Goal: Task Accomplishment & Management: Manage account settings

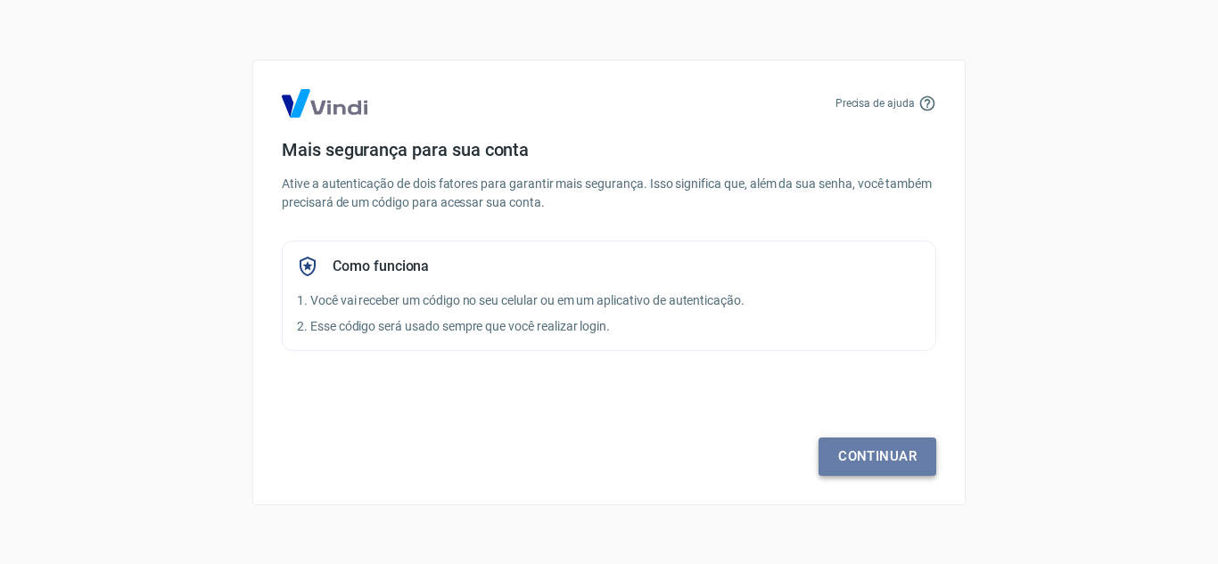
click at [838, 449] on link "Continuar" at bounding box center [878, 456] width 118 height 37
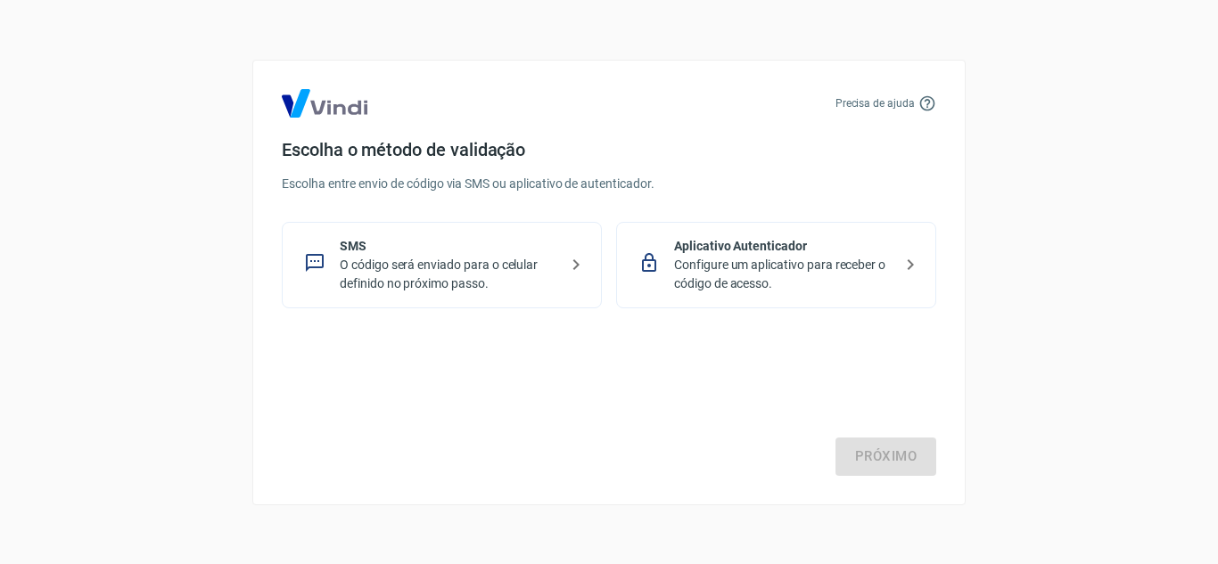
click at [498, 263] on p "O código será enviado para o celular definido no próximo passo." at bounding box center [449, 274] width 218 height 37
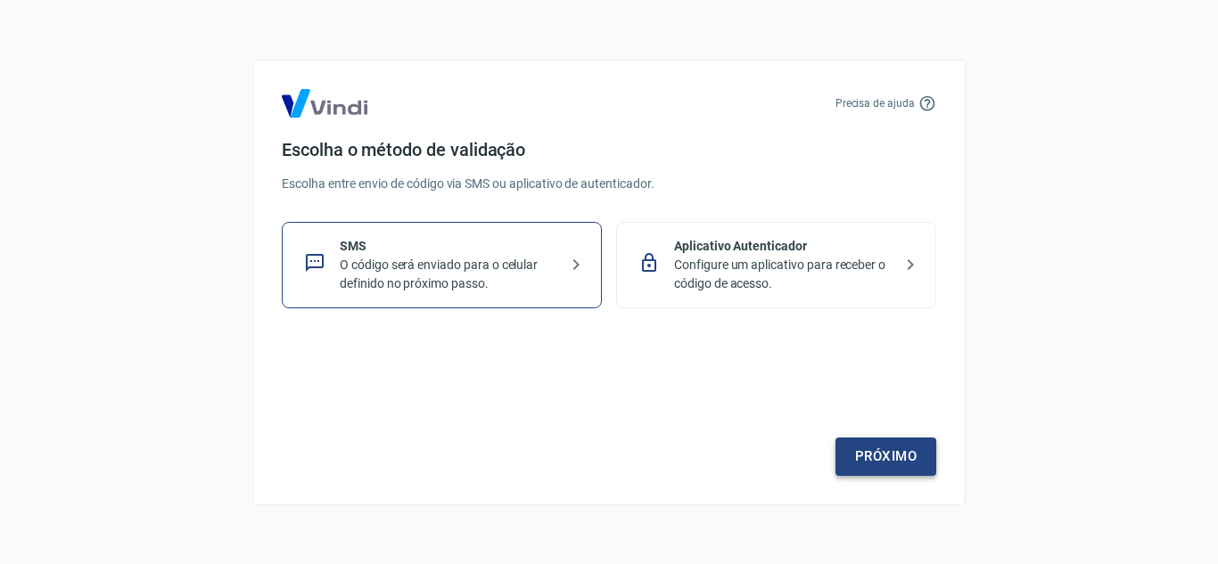
click at [857, 464] on link "Próximo" at bounding box center [886, 456] width 101 height 37
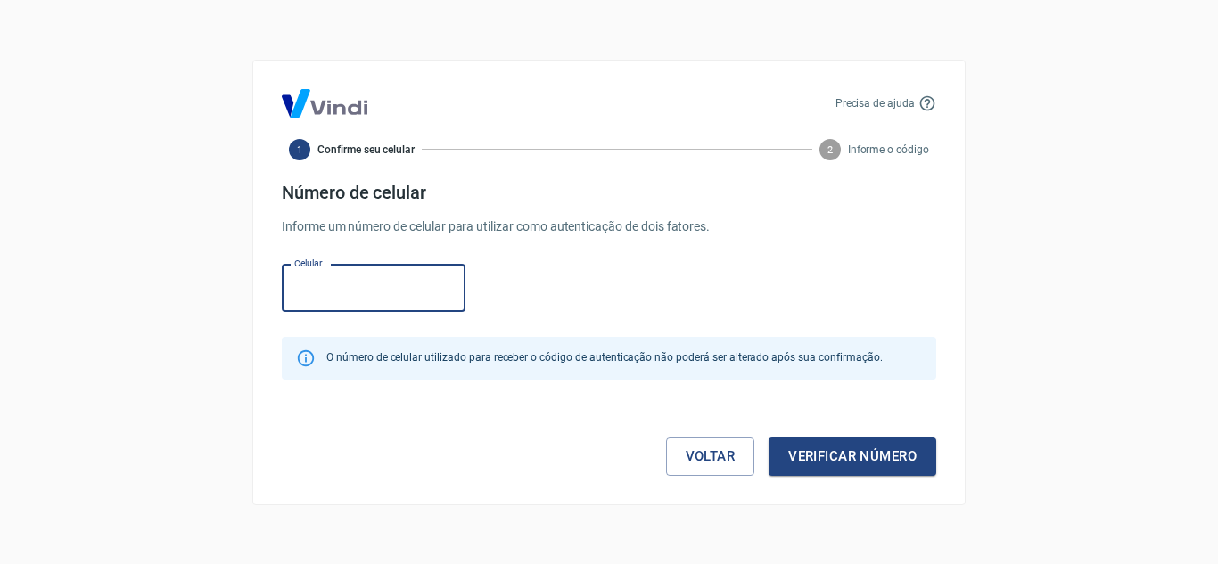
click at [368, 297] on input "Celular" at bounding box center [374, 288] width 184 height 47
type input "(31) 99654-4062"
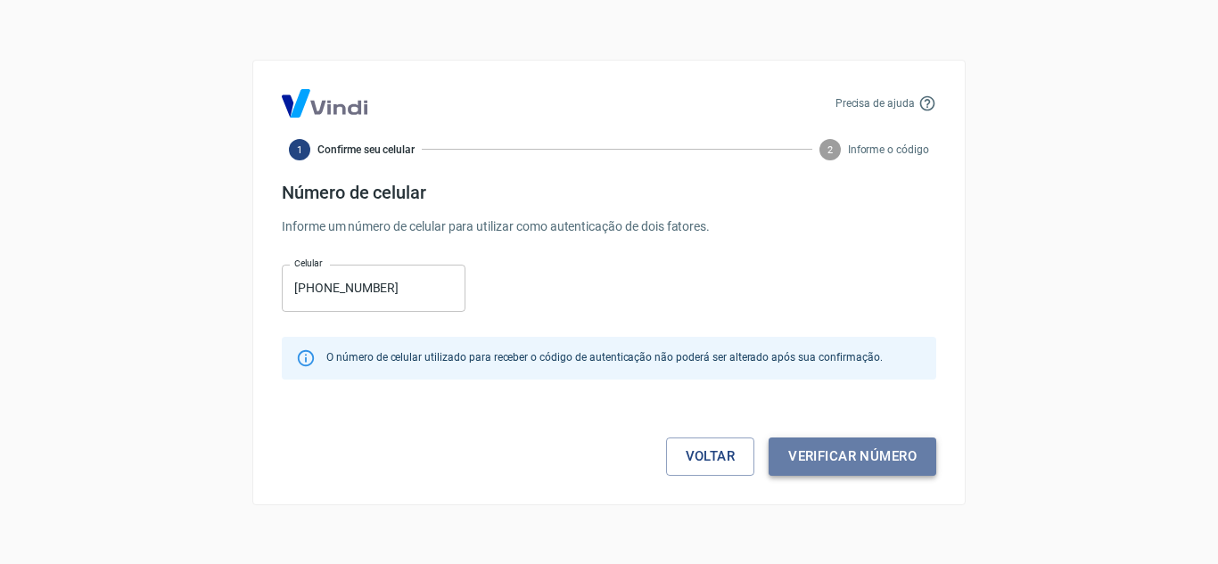
click at [827, 454] on button "Verificar número" at bounding box center [853, 456] width 168 height 37
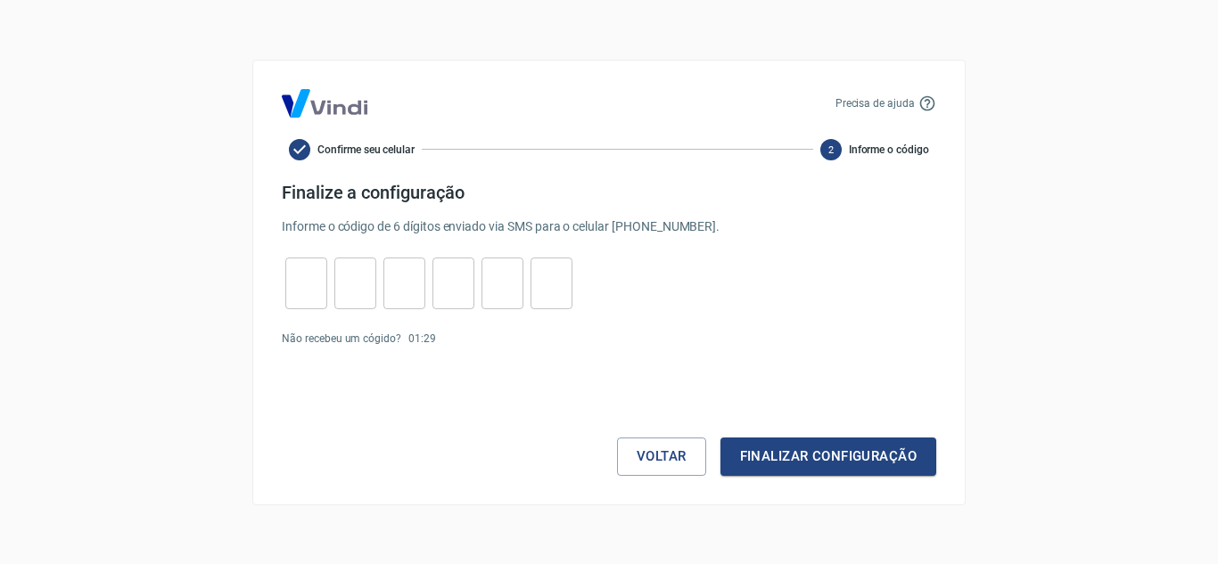
click at [314, 304] on div "​" at bounding box center [306, 284] width 42 height 52
type input "9"
type input "6"
type input "8"
type input "0"
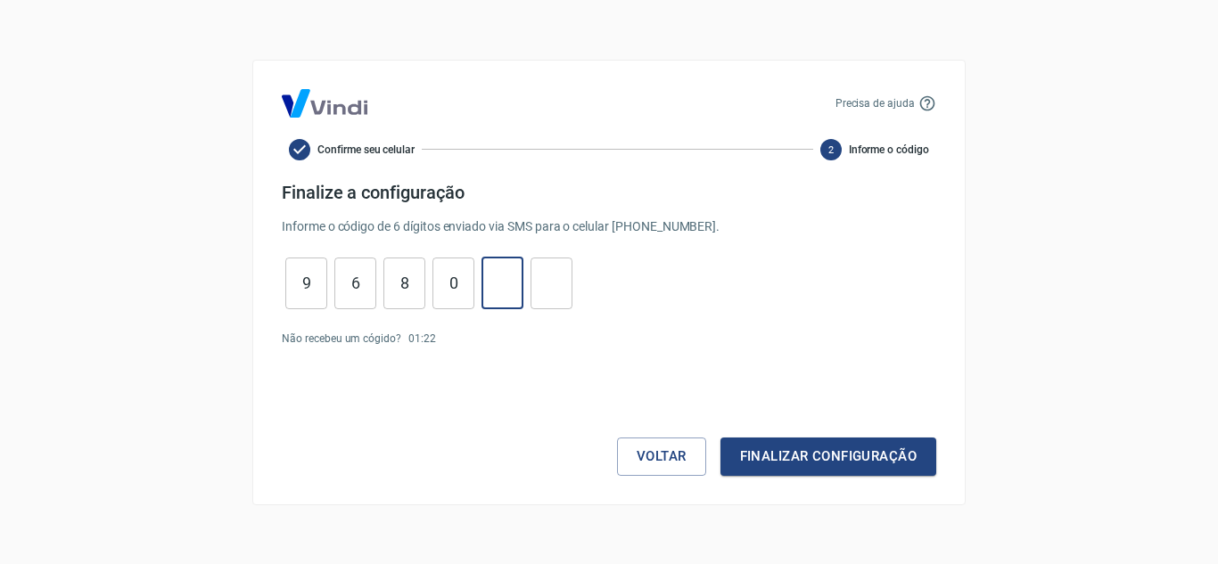
type input "4"
click at [809, 456] on button "Finalizar configuração" at bounding box center [828, 456] width 216 height 37
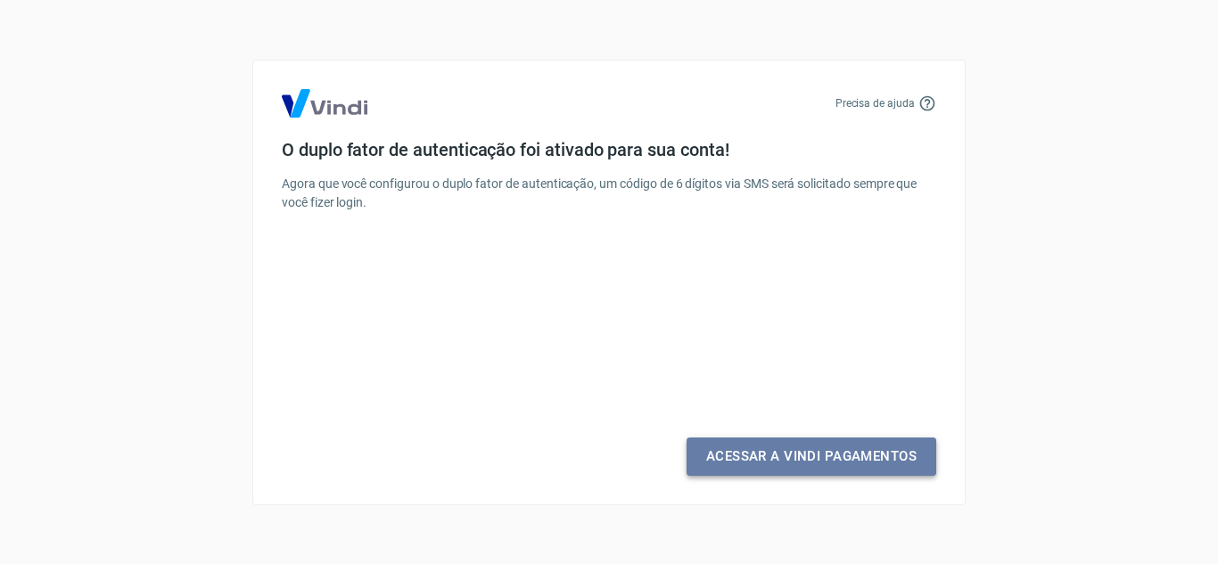
click at [809, 456] on link "Acessar a Vindi Pagamentos" at bounding box center [812, 456] width 250 height 37
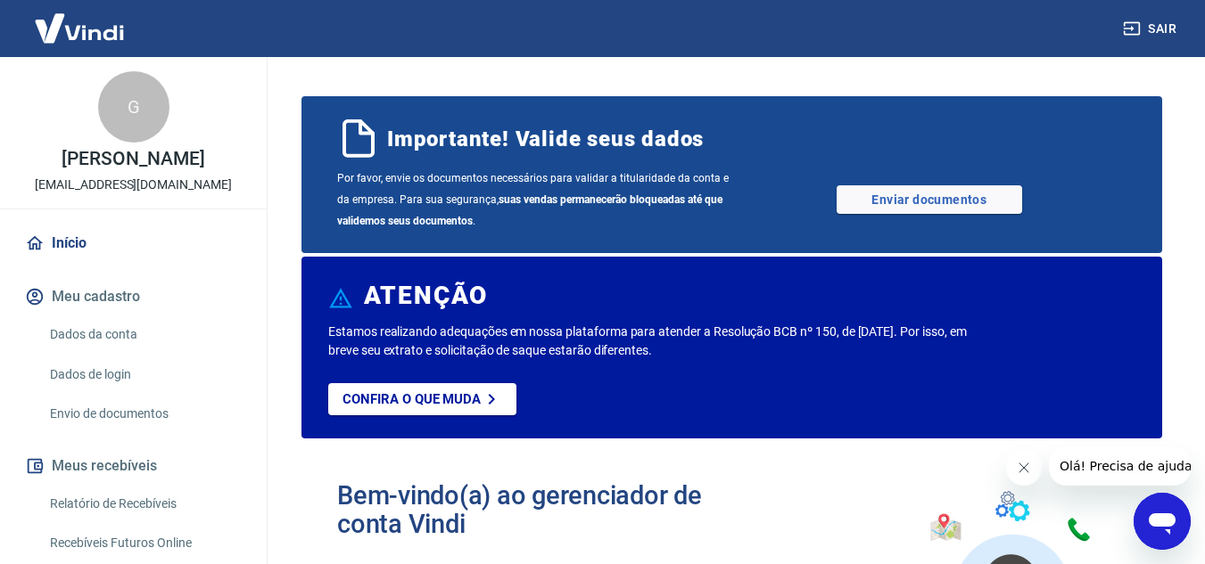
click at [1027, 476] on button "Fechar mensagem da empresa" at bounding box center [1023, 468] width 36 height 36
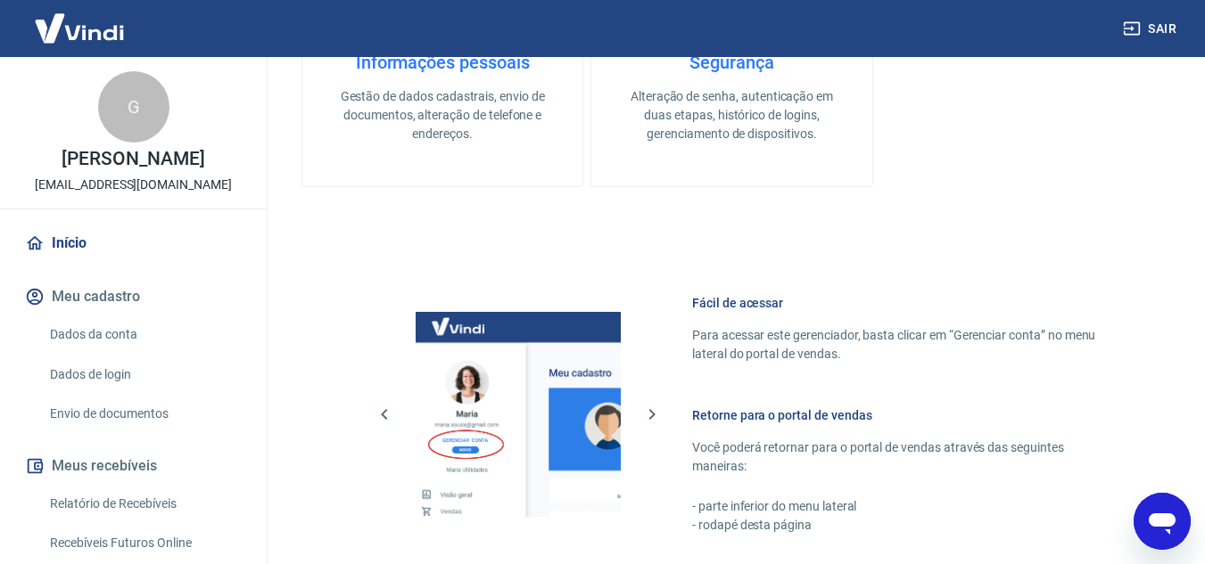
scroll to position [910, 0]
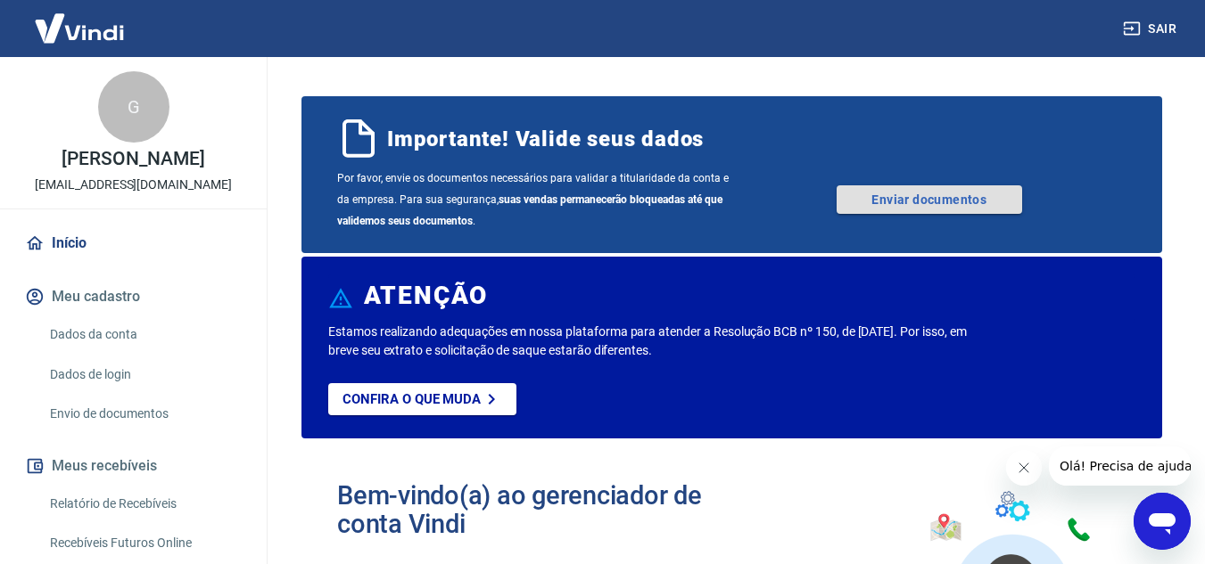
click at [925, 208] on link "Enviar documentos" at bounding box center [928, 199] width 185 height 29
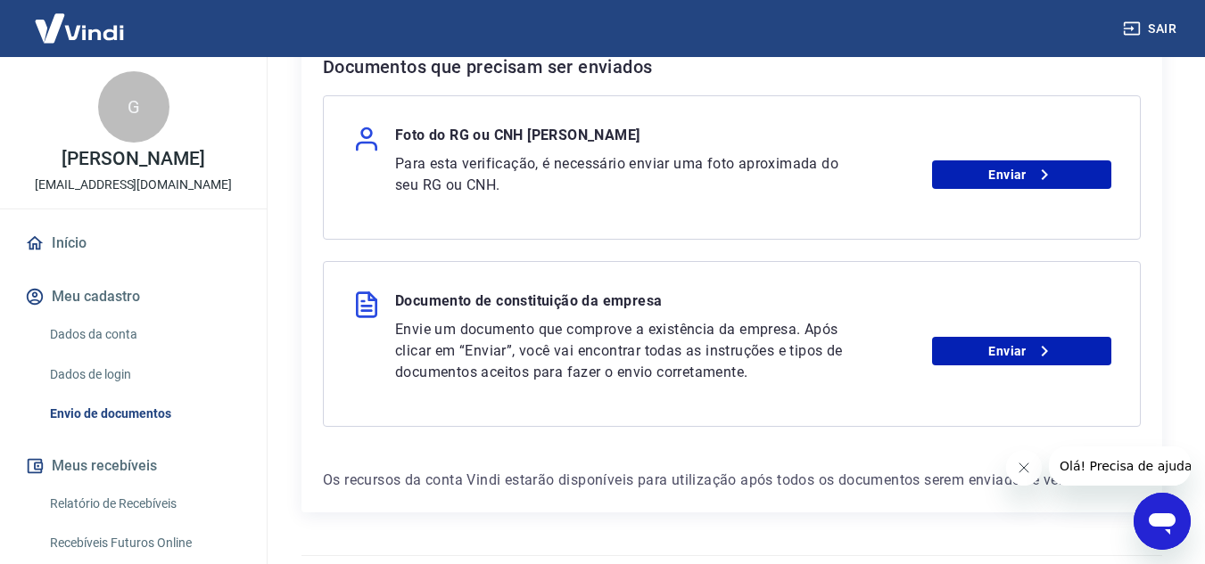
scroll to position [405, 0]
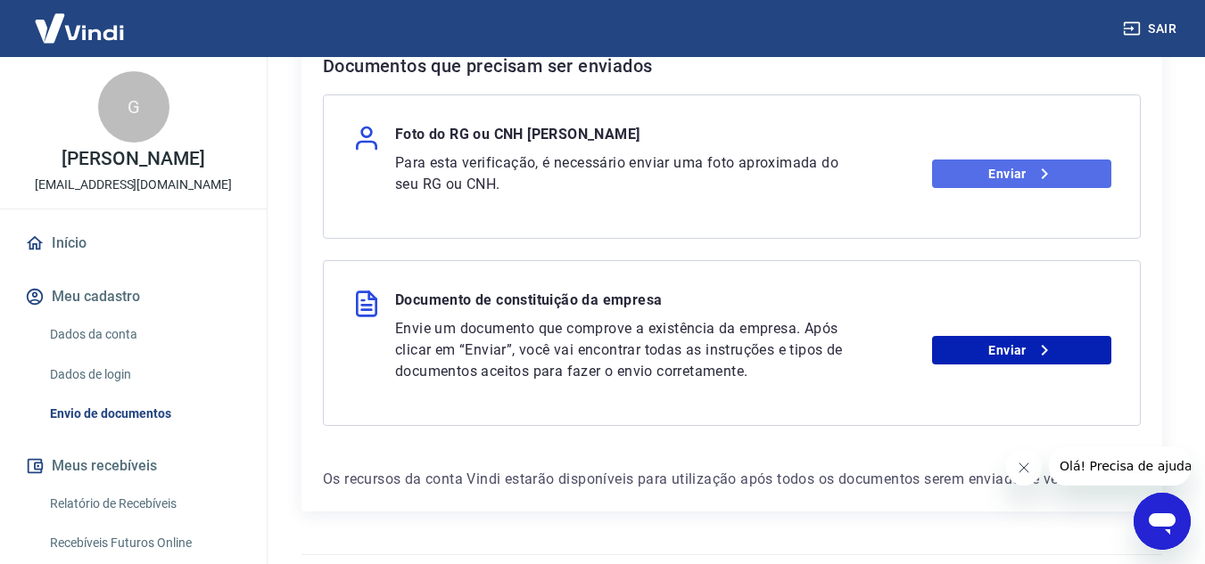
click at [967, 180] on link "Enviar" at bounding box center [1021, 174] width 179 height 29
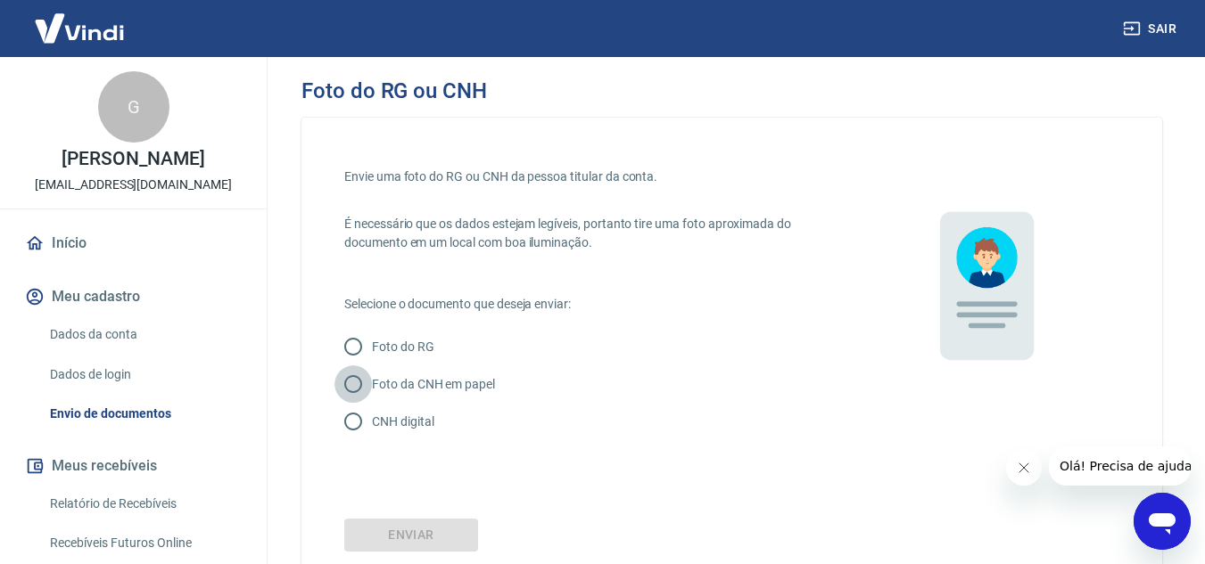
click at [353, 388] on input "Foto da CNH em papel" at bounding box center [352, 384] width 37 height 37
radio input "true"
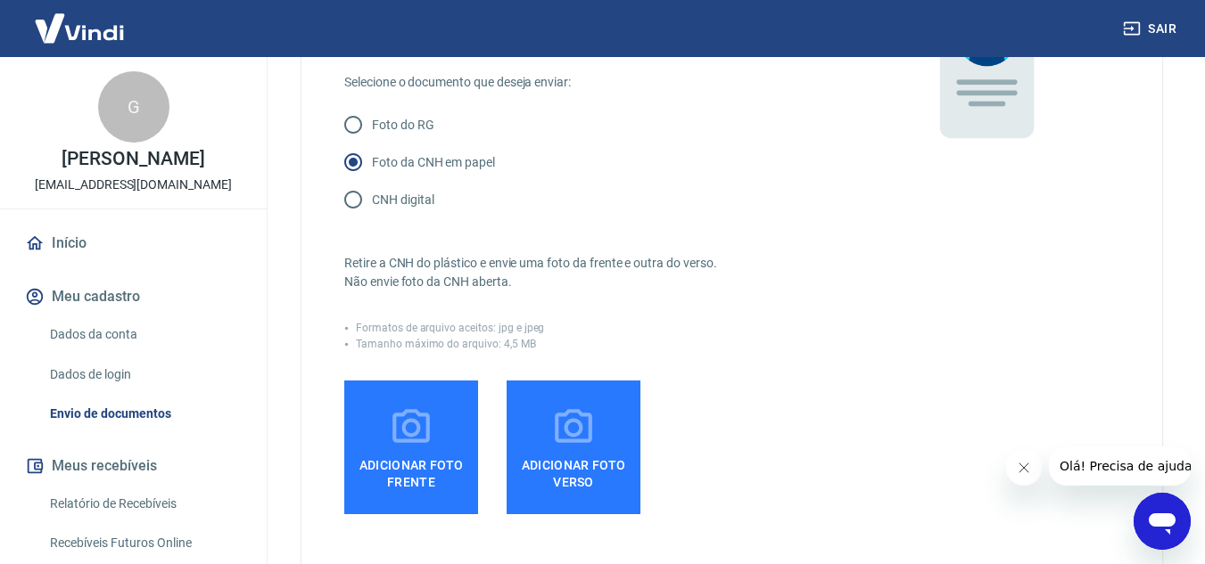
scroll to position [235, 0]
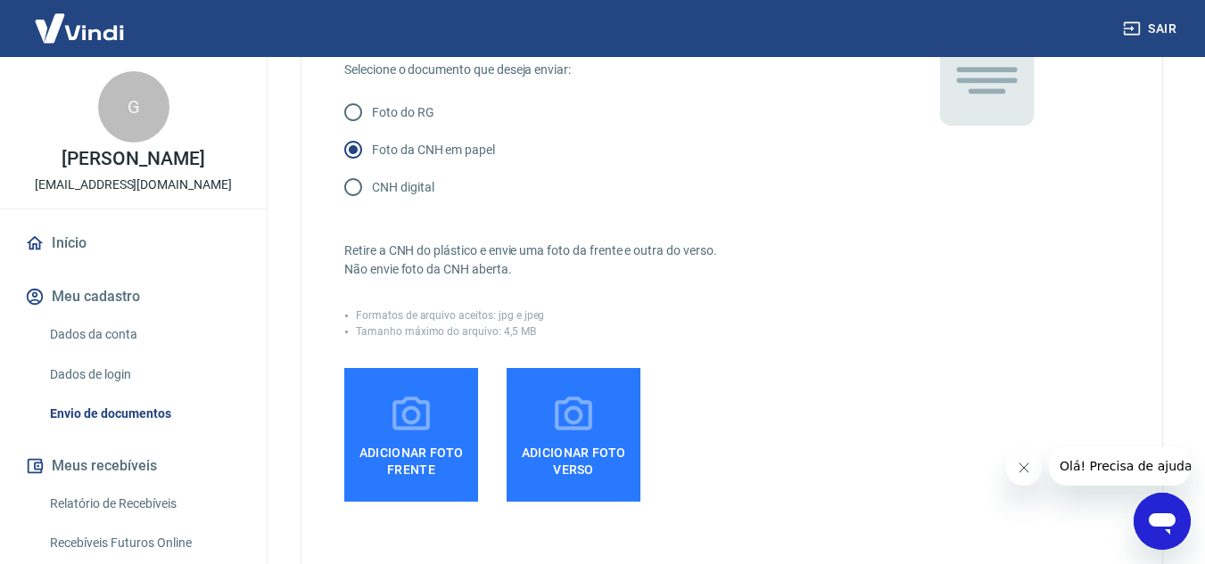
click at [457, 466] on span "Adicionar foto frente" at bounding box center [410, 458] width 119 height 40
click at [0, 0] on input "Adicionar foto frente" at bounding box center [0, 0] width 0 height 0
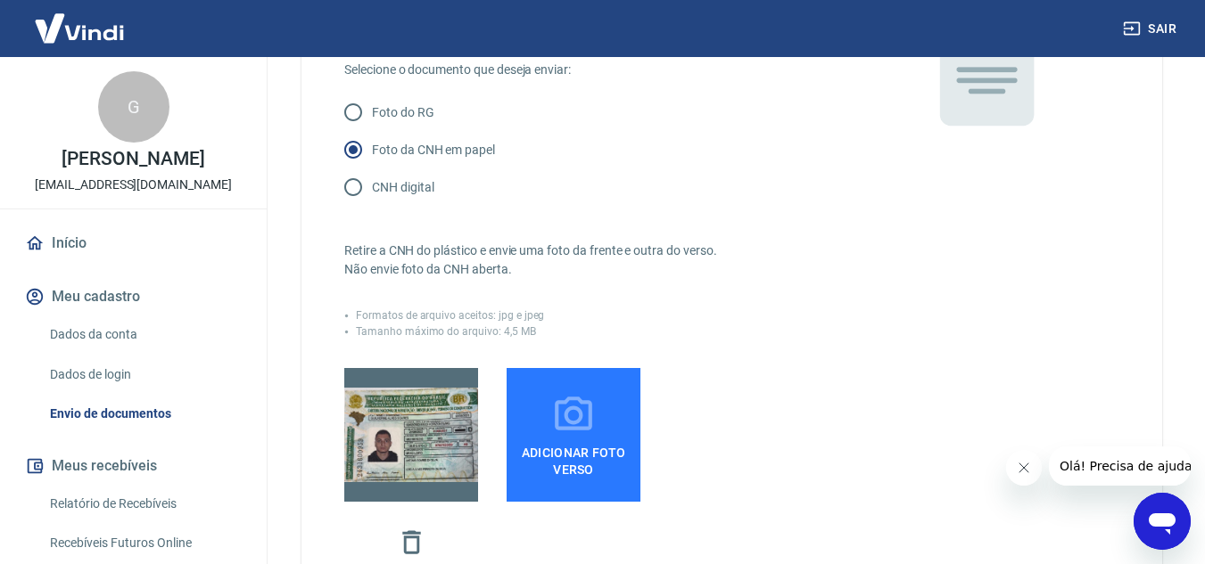
click at [650, 463] on div "Adicionar foto verso" at bounding box center [597, 475] width 507 height 215
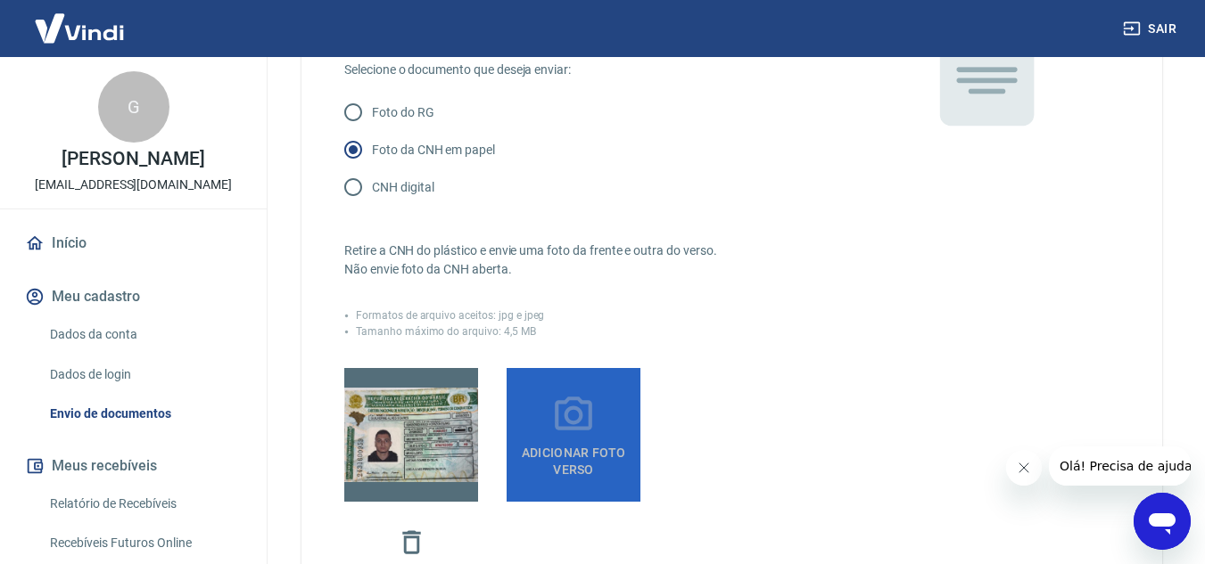
click at [597, 451] on span "Adicionar foto verso" at bounding box center [573, 458] width 119 height 40
click at [0, 0] on input "Adicionar foto verso" at bounding box center [0, 0] width 0 height 0
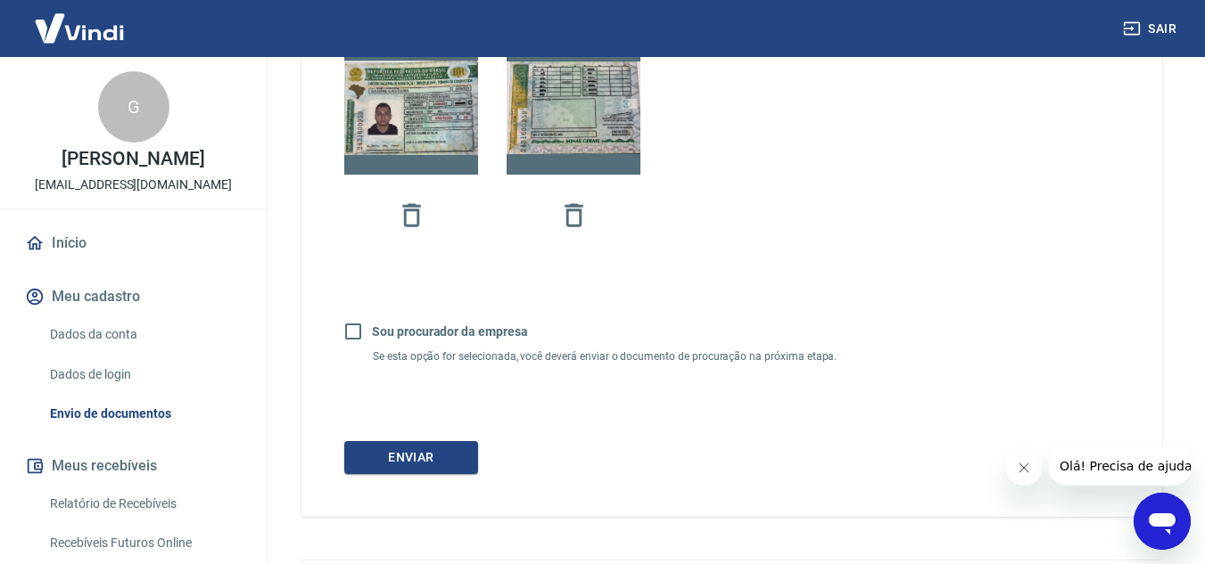
scroll to position [563, 0]
click at [352, 322] on input "Sou procurador da empresa" at bounding box center [352, 330] width 37 height 37
click at [345, 333] on input "Sou procurador da empresa" at bounding box center [352, 330] width 37 height 37
checkbox input "false"
click at [397, 447] on button "Enviar" at bounding box center [411, 456] width 134 height 33
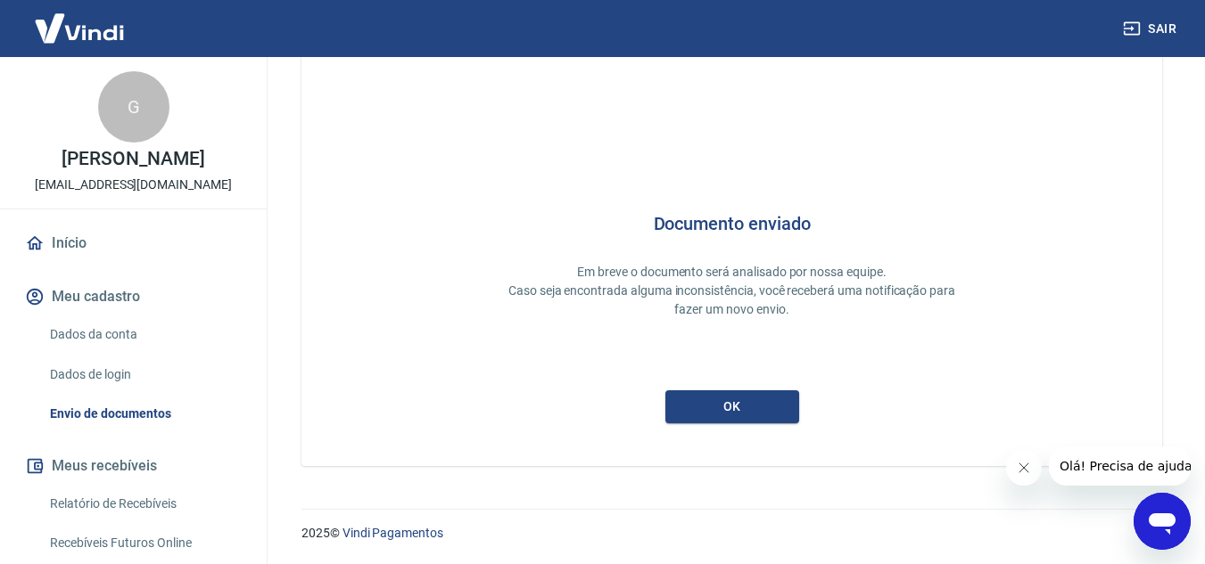
scroll to position [4, 0]
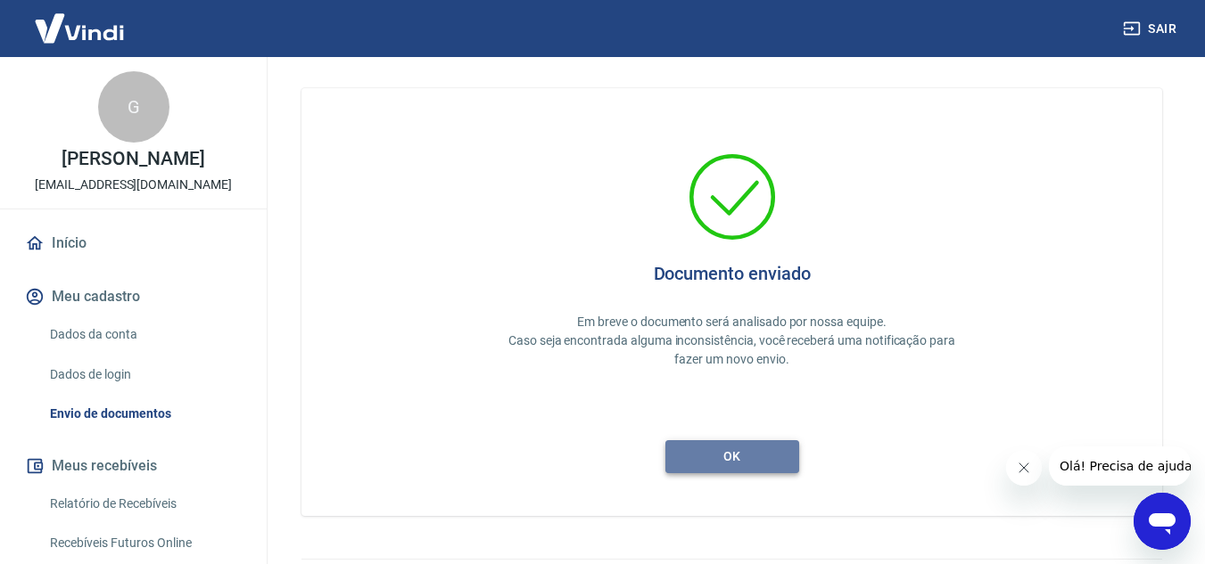
click at [676, 448] on button "ok" at bounding box center [732, 456] width 134 height 33
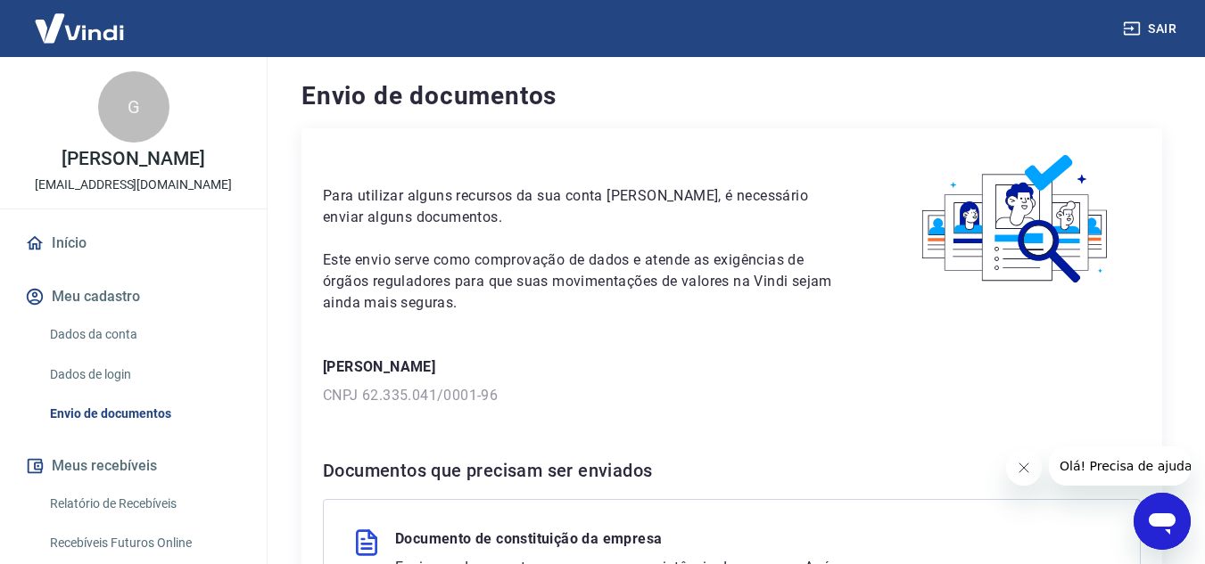
scroll to position [239, 0]
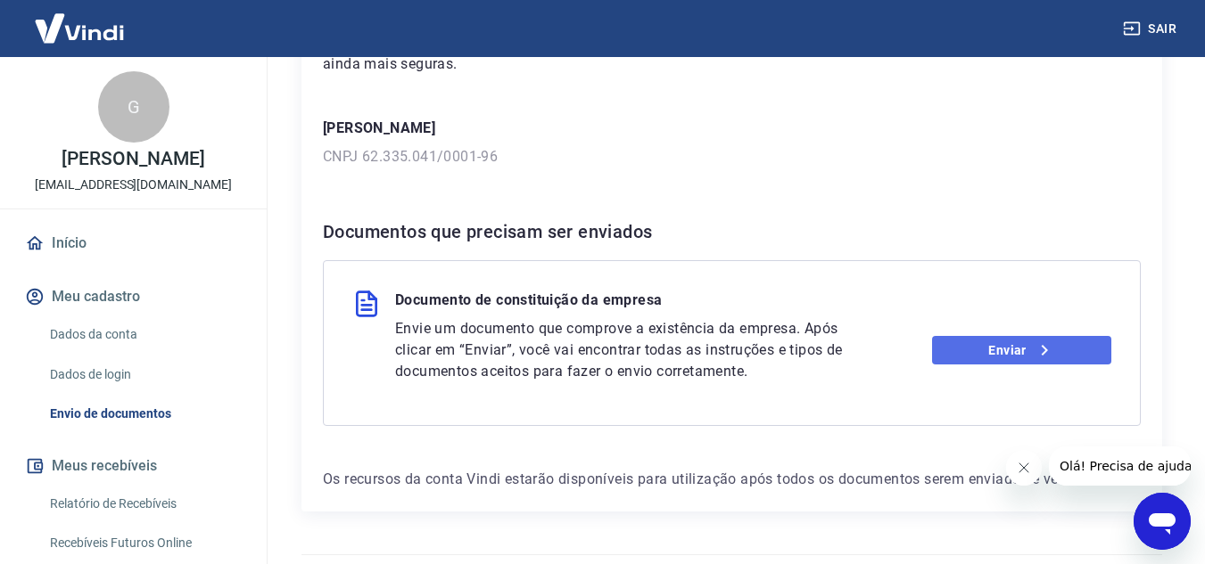
click at [959, 351] on link "Enviar" at bounding box center [1021, 350] width 179 height 29
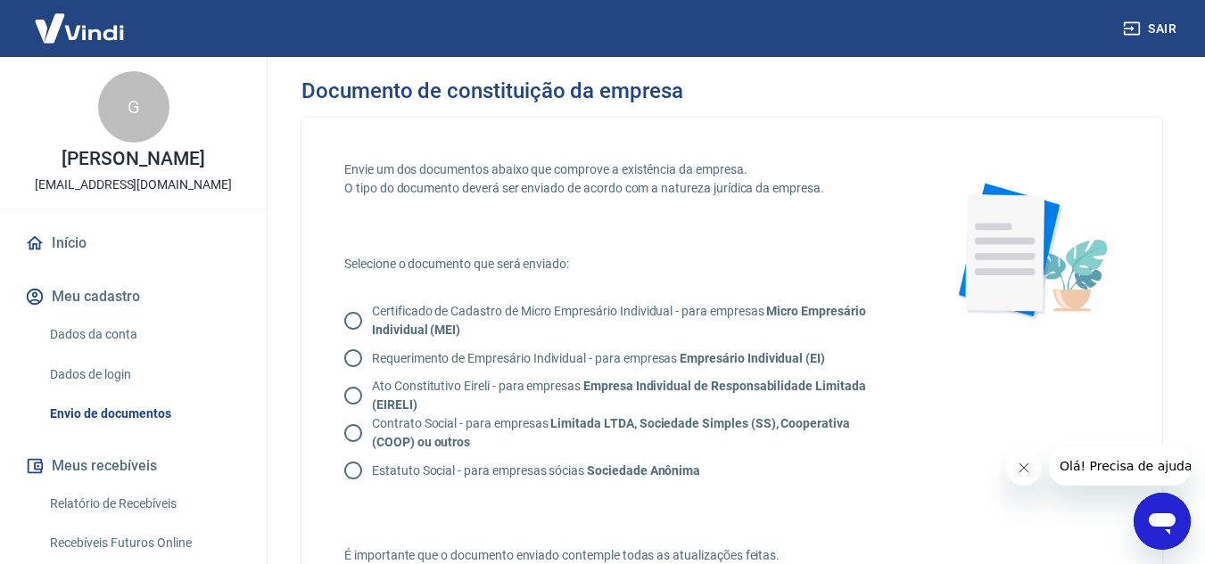
click at [436, 309] on p "Certificado de Cadastro de Micro Empresário Individual - para empresas Micro Em…" at bounding box center [628, 320] width 512 height 37
click at [372, 309] on input "Certificado de Cadastro de Micro Empresário Individual - para empresas Micro Em…" at bounding box center [352, 320] width 37 height 37
radio input "true"
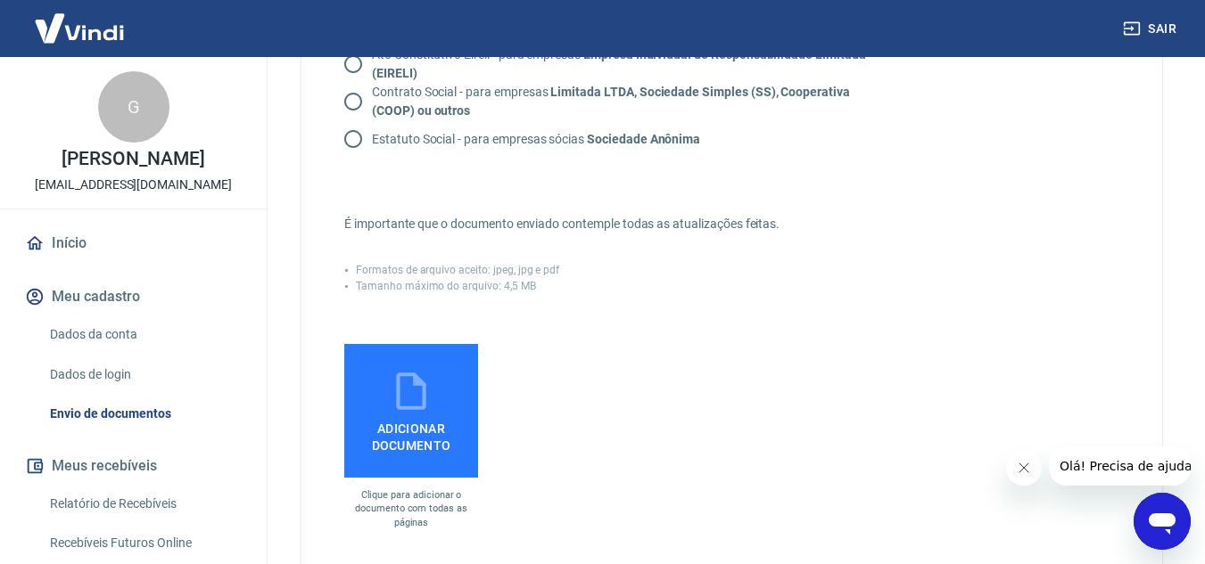
scroll to position [333, 0]
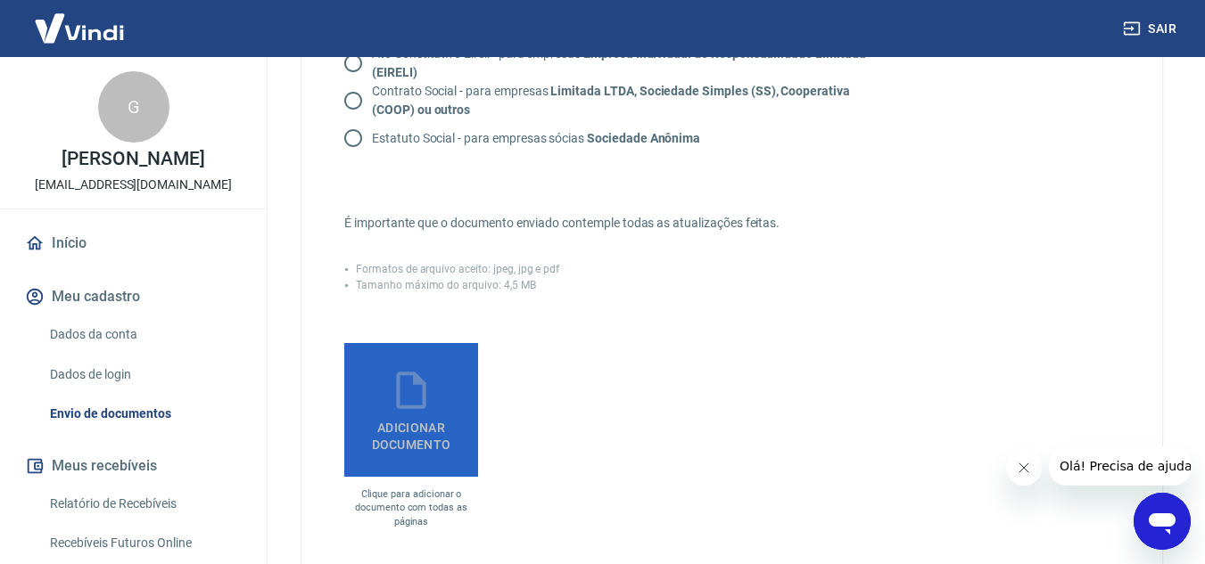
click at [404, 390] on icon at bounding box center [411, 390] width 45 height 45
click at [0, 0] on input "Adicionar documento" at bounding box center [0, 0] width 0 height 0
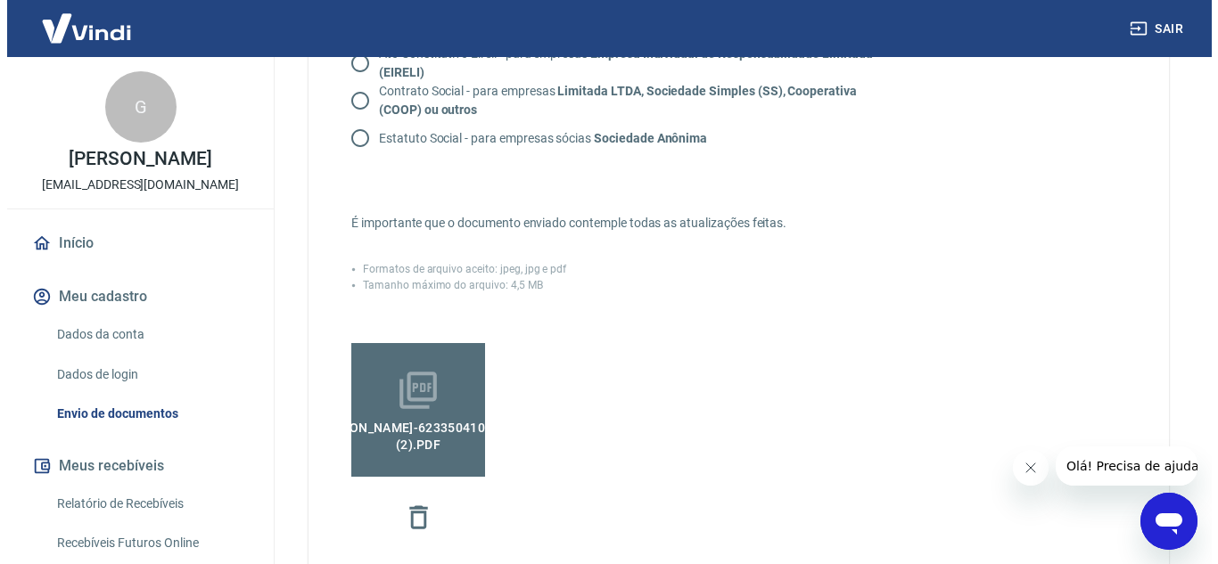
scroll to position [672, 0]
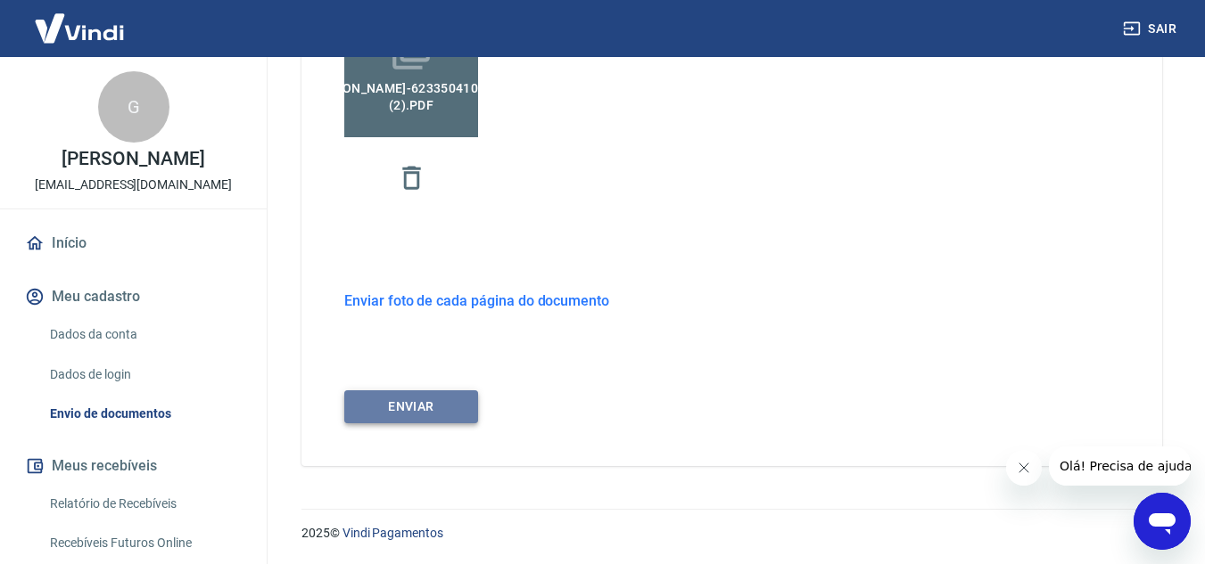
click at [449, 404] on button "ENVIAR" at bounding box center [411, 407] width 134 height 33
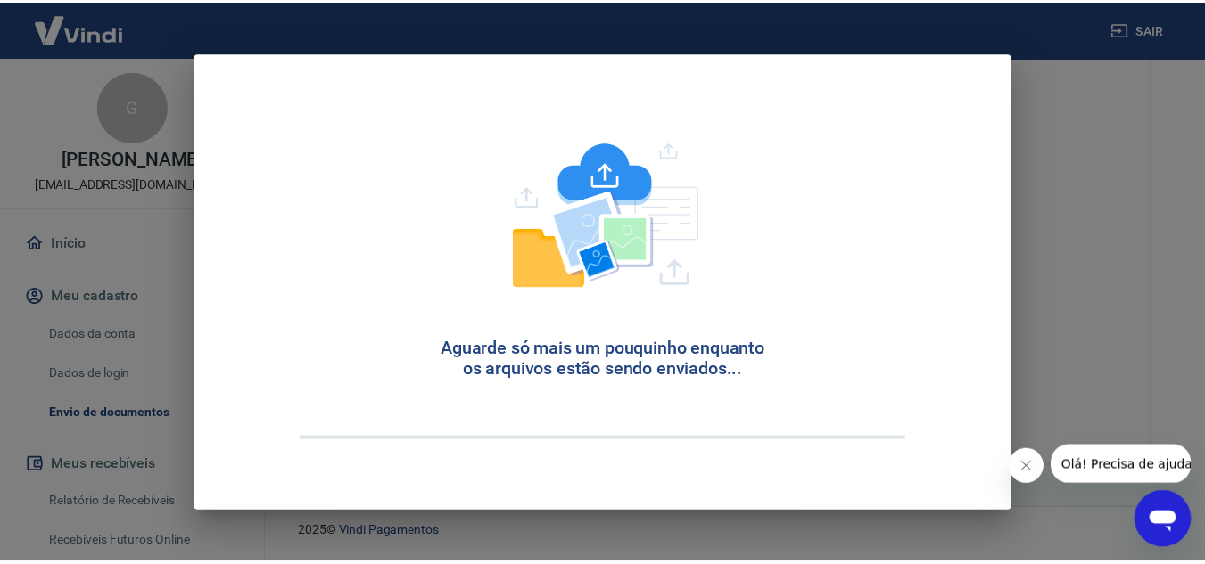
scroll to position [54, 0]
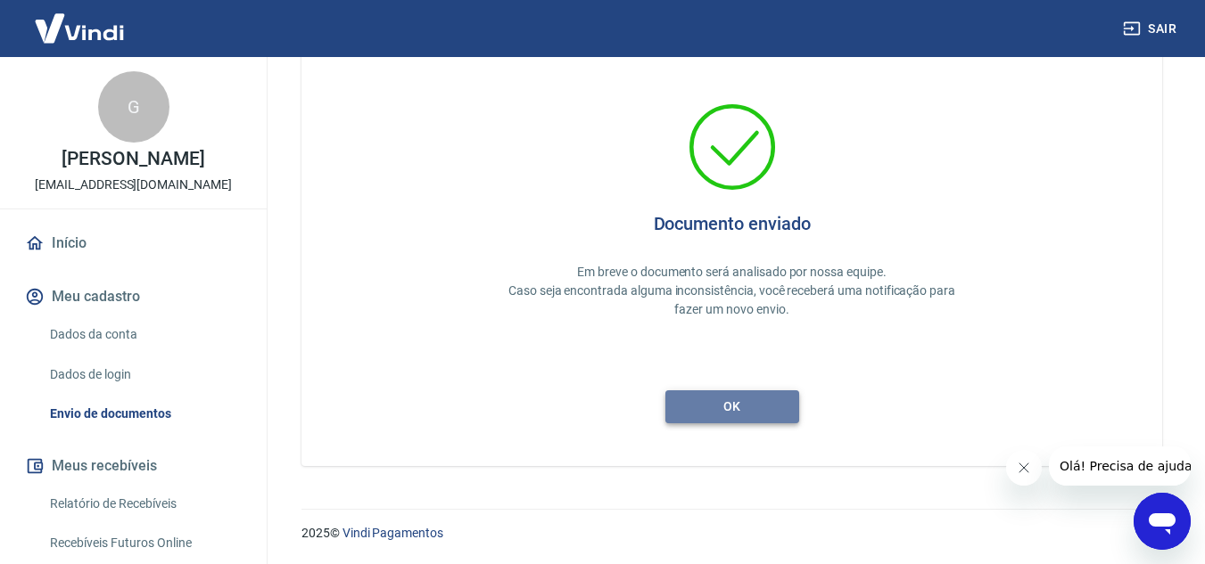
click at [786, 399] on button "ok" at bounding box center [732, 407] width 134 height 33
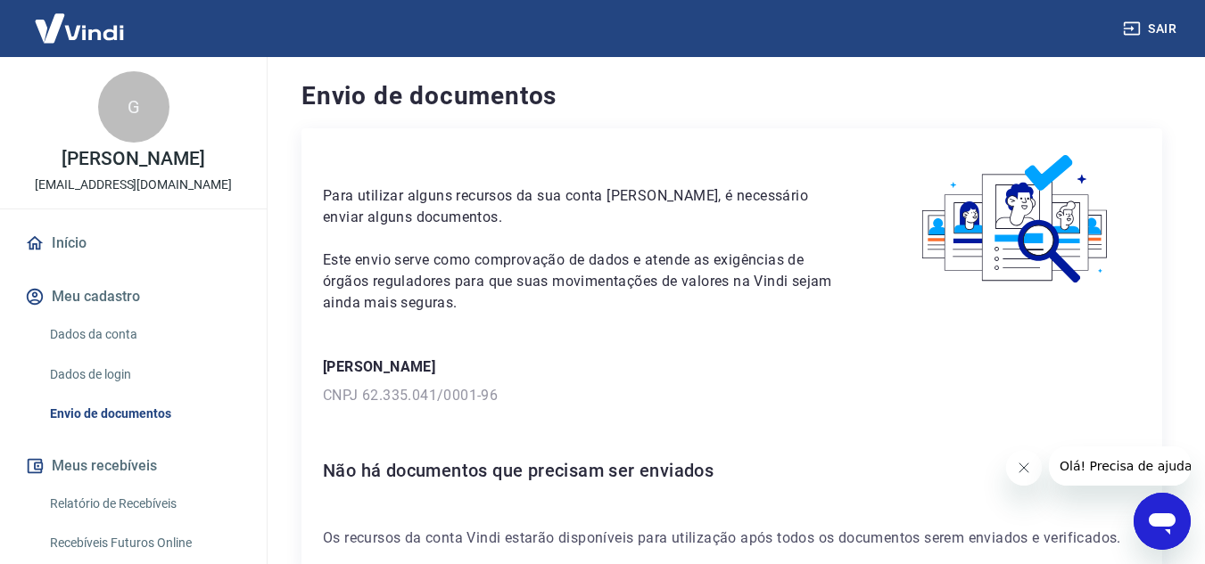
click at [114, 353] on link "Dados da conta" at bounding box center [144, 335] width 202 height 37
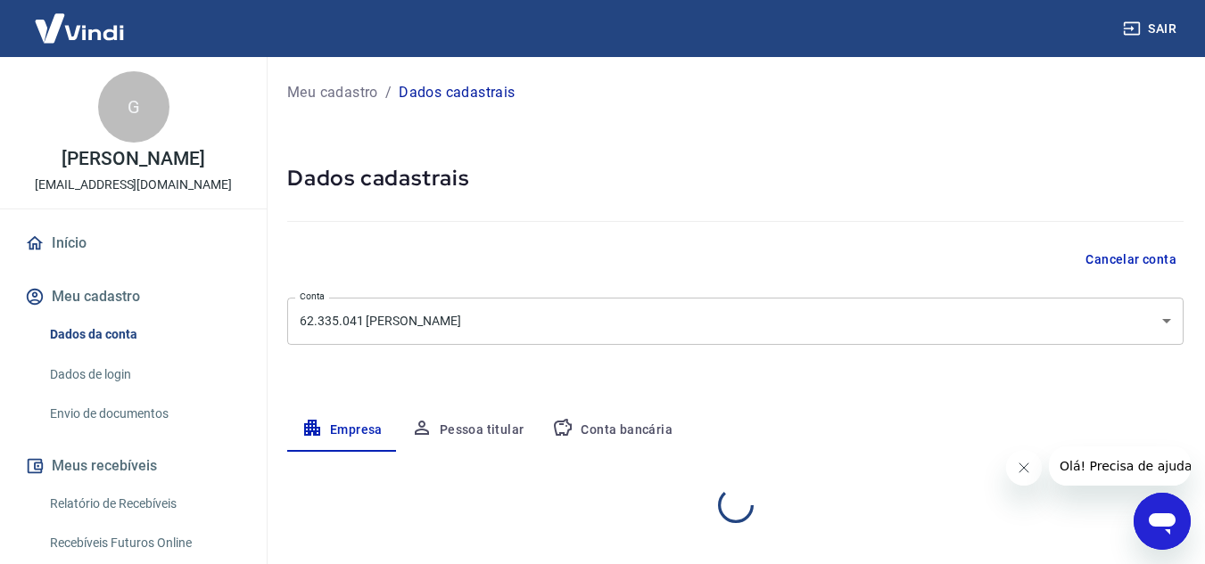
select select "MG"
select select "business"
click at [490, 427] on button "Pessoa titular" at bounding box center [468, 430] width 142 height 43
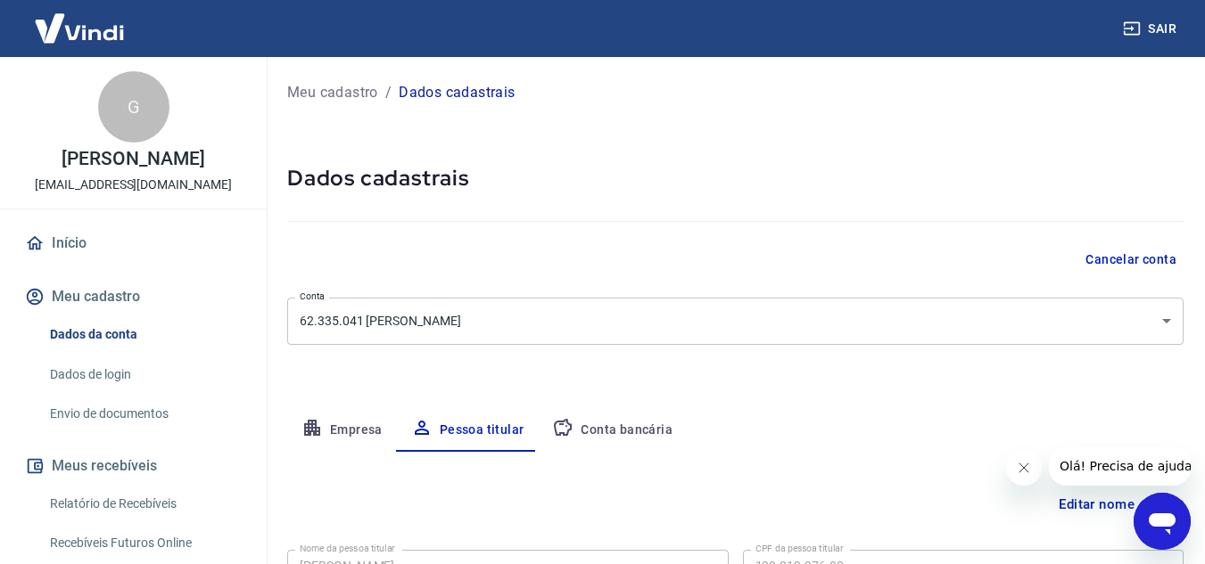
click at [622, 429] on button "Conta bancária" at bounding box center [612, 430] width 149 height 43
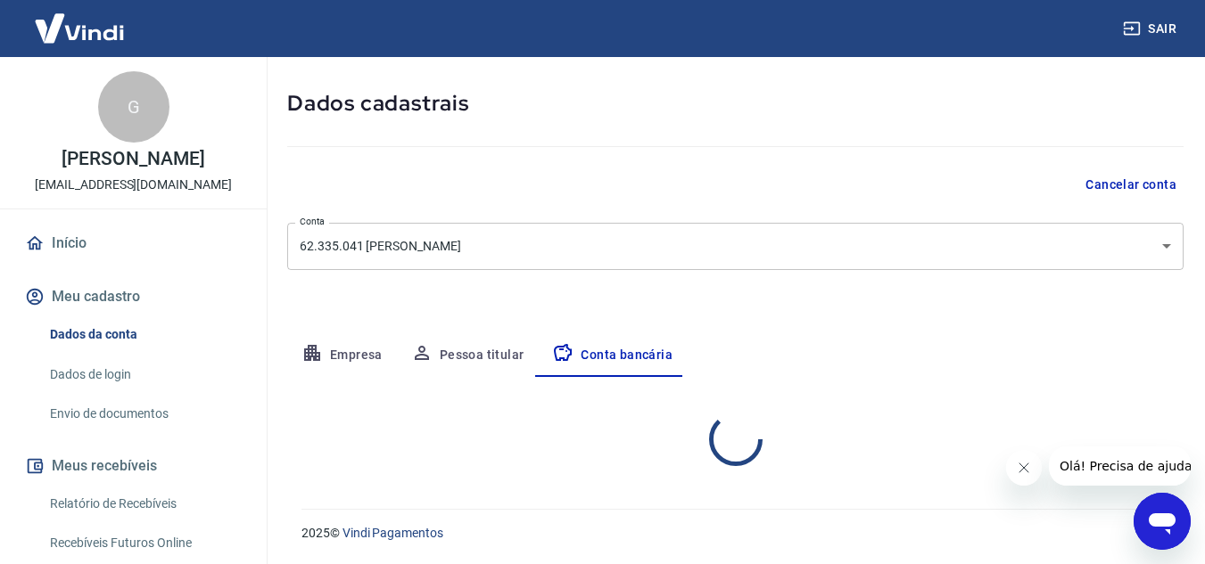
select select "1"
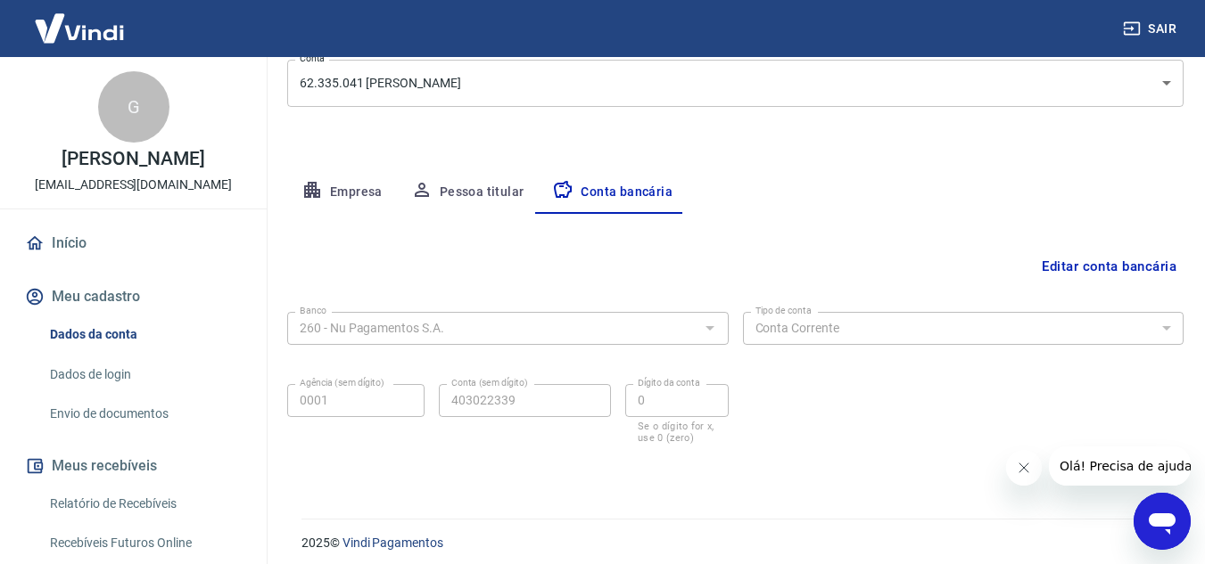
scroll to position [248, 0]
